Goal: Find specific page/section: Find specific page/section

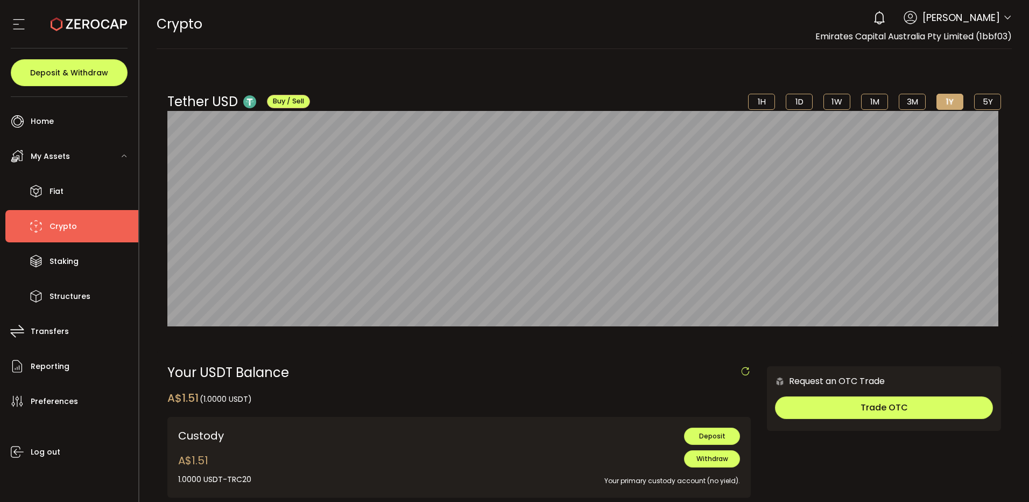
click at [97, 24] on icon at bounding box center [89, 24] width 76 height 76
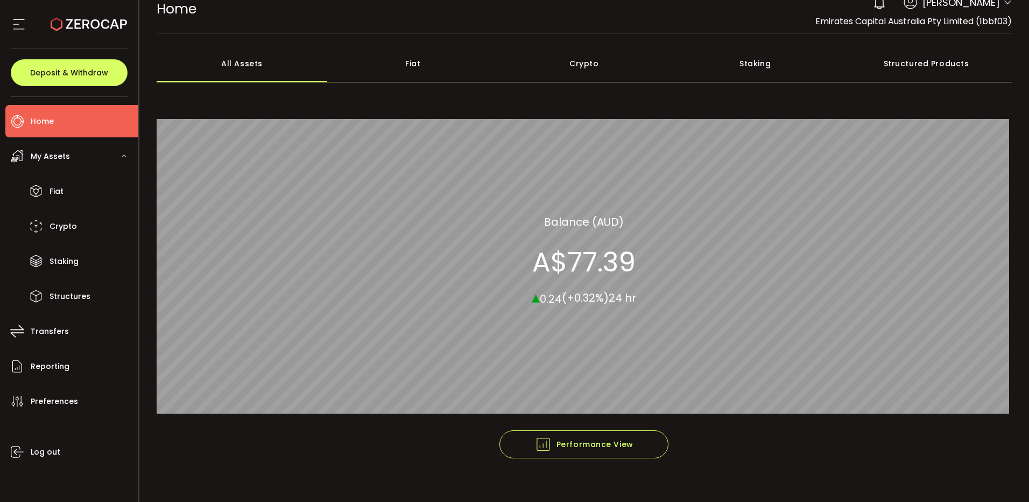
scroll to position [29, 0]
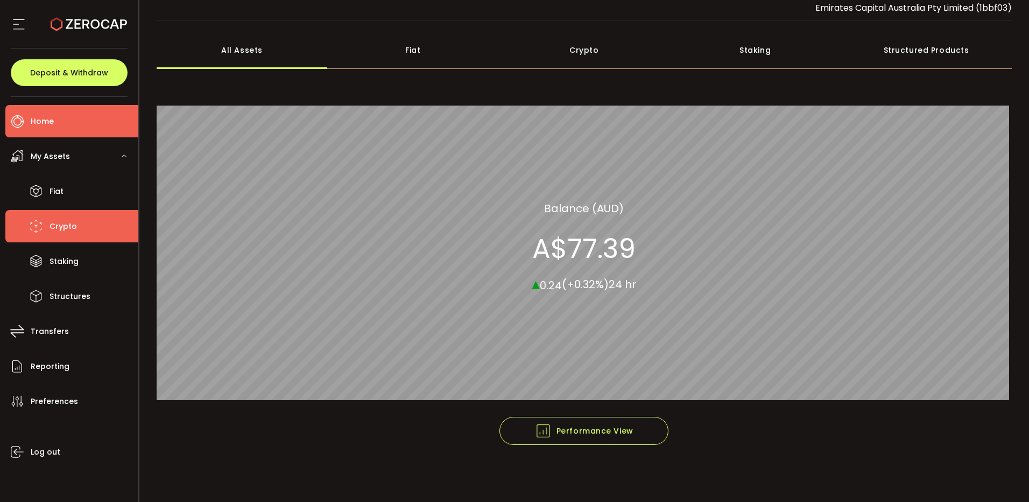
click at [53, 226] on span "Crypto" at bounding box center [63, 226] width 27 height 16
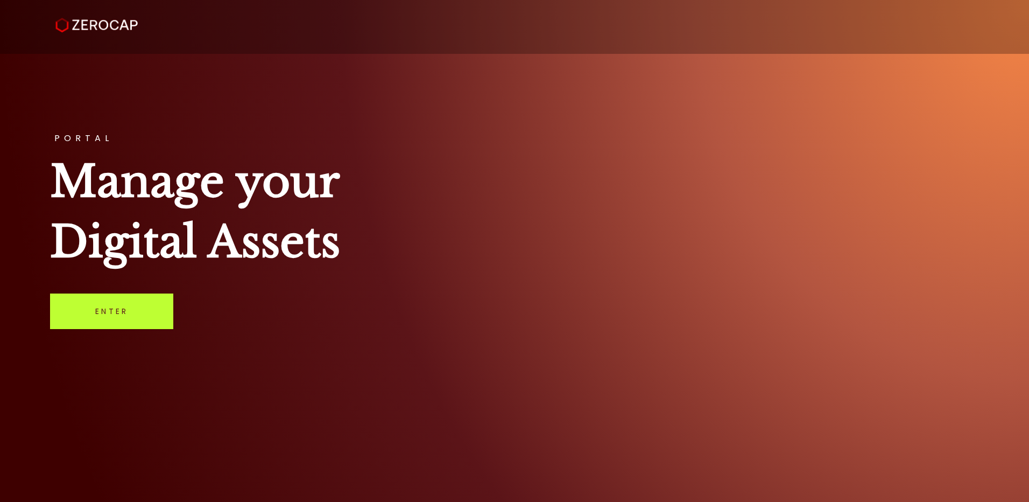
click at [110, 315] on link "Enter" at bounding box center [111, 311] width 123 height 36
